Goal: Task Accomplishment & Management: Use online tool/utility

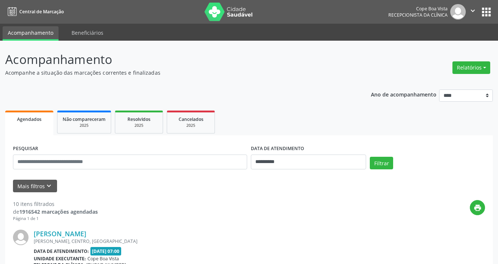
click at [476, 68] on button "Relatórios" at bounding box center [471, 67] width 38 height 13
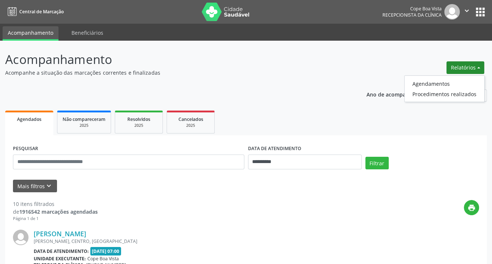
click at [441, 77] on ul "Agendamentos Procedimentos realizados" at bounding box center [444, 89] width 80 height 27
click at [437, 80] on link "Agendamentos" at bounding box center [445, 84] width 80 height 10
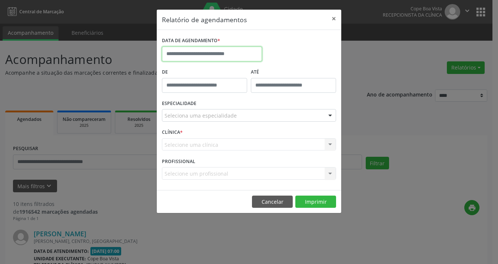
click at [238, 59] on input "text" at bounding box center [212, 54] width 100 height 15
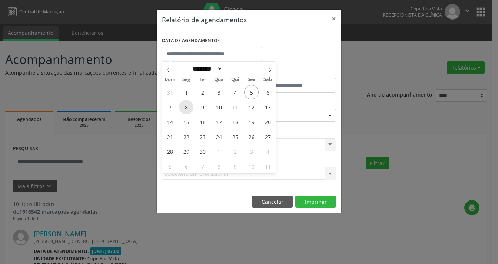
click at [188, 109] on span "8" at bounding box center [186, 107] width 14 height 14
type input "**********"
click at [188, 107] on span "8" at bounding box center [186, 107] width 14 height 14
click at [188, 107] on label "ESPECIALIDADE" at bounding box center [179, 103] width 34 height 11
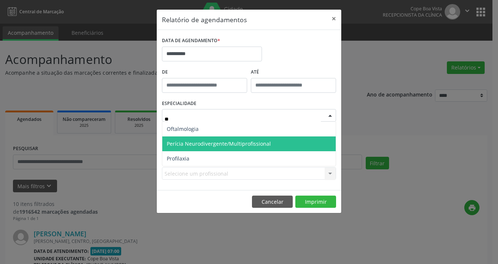
click at [195, 141] on span "Perícia Neurodivergente/Multiprofissional" at bounding box center [219, 143] width 104 height 7
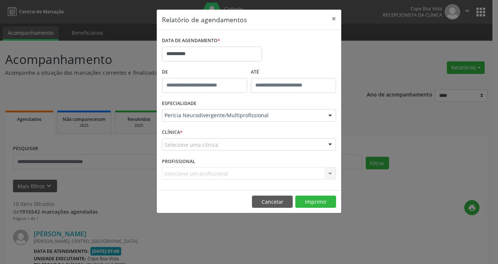
click at [199, 123] on div "ESPECIALIDADE Perícia Neurodivergente/Multiprofissional Todas as especialidades…" at bounding box center [249, 112] width 178 height 29
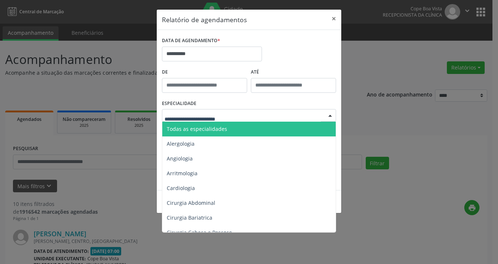
click at [207, 113] on input "text" at bounding box center [242, 119] width 156 height 15
type input "**"
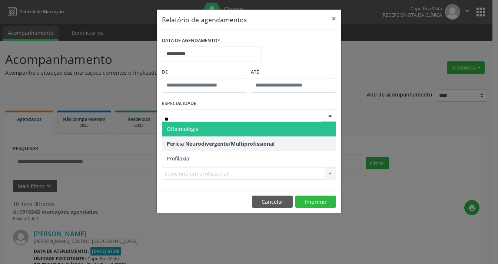
click at [204, 126] on span "Oftalmologia" at bounding box center [248, 129] width 173 height 15
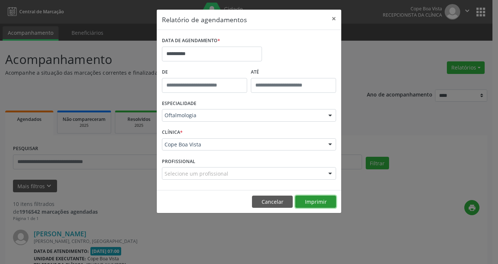
click at [314, 203] on button "Imprimir" at bounding box center [315, 202] width 41 height 13
click at [314, 201] on button "Imprimir" at bounding box center [315, 202] width 41 height 13
